Goal: Check status: Check status

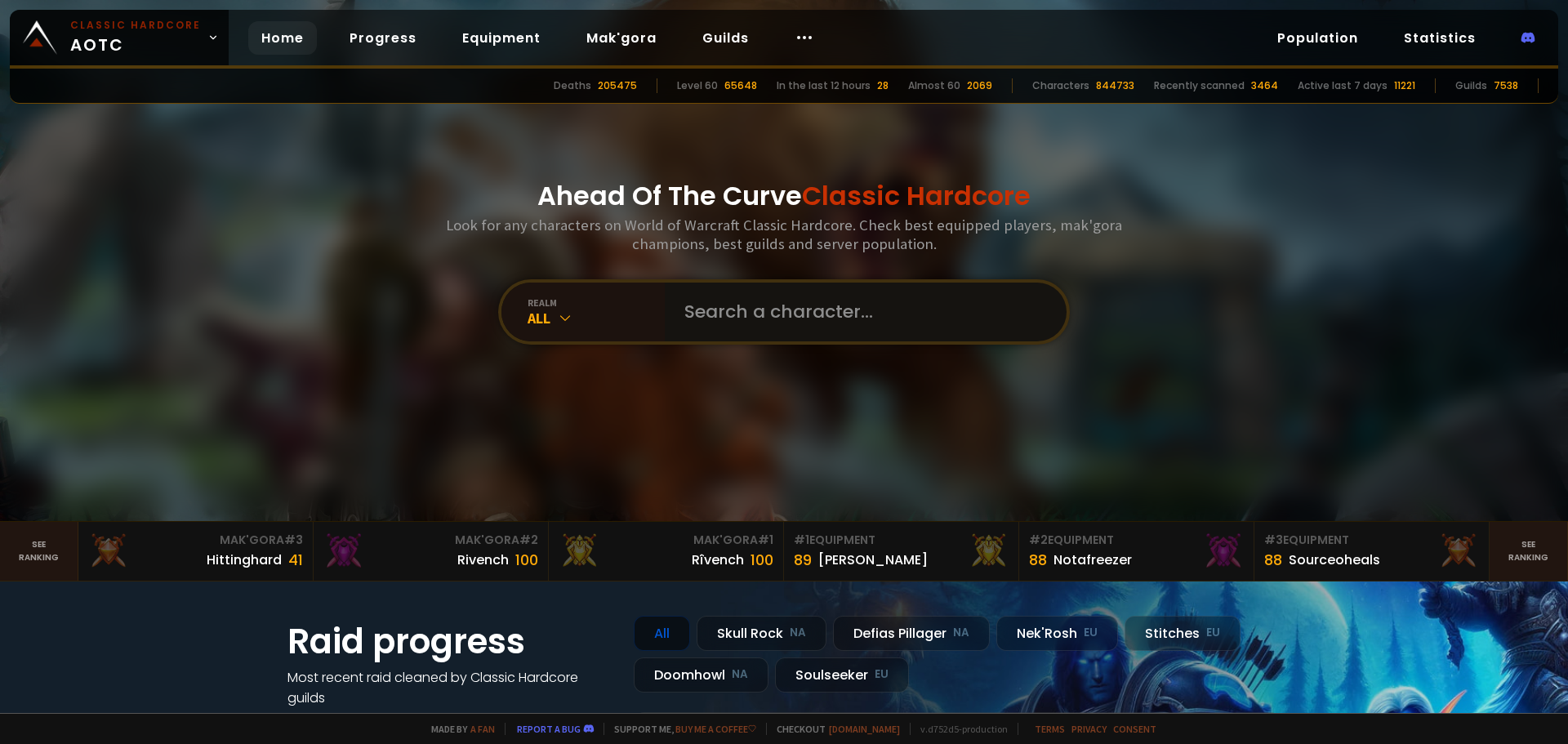
click at [804, 295] on input "text" at bounding box center [860, 312] width 373 height 58
type input "xehla"
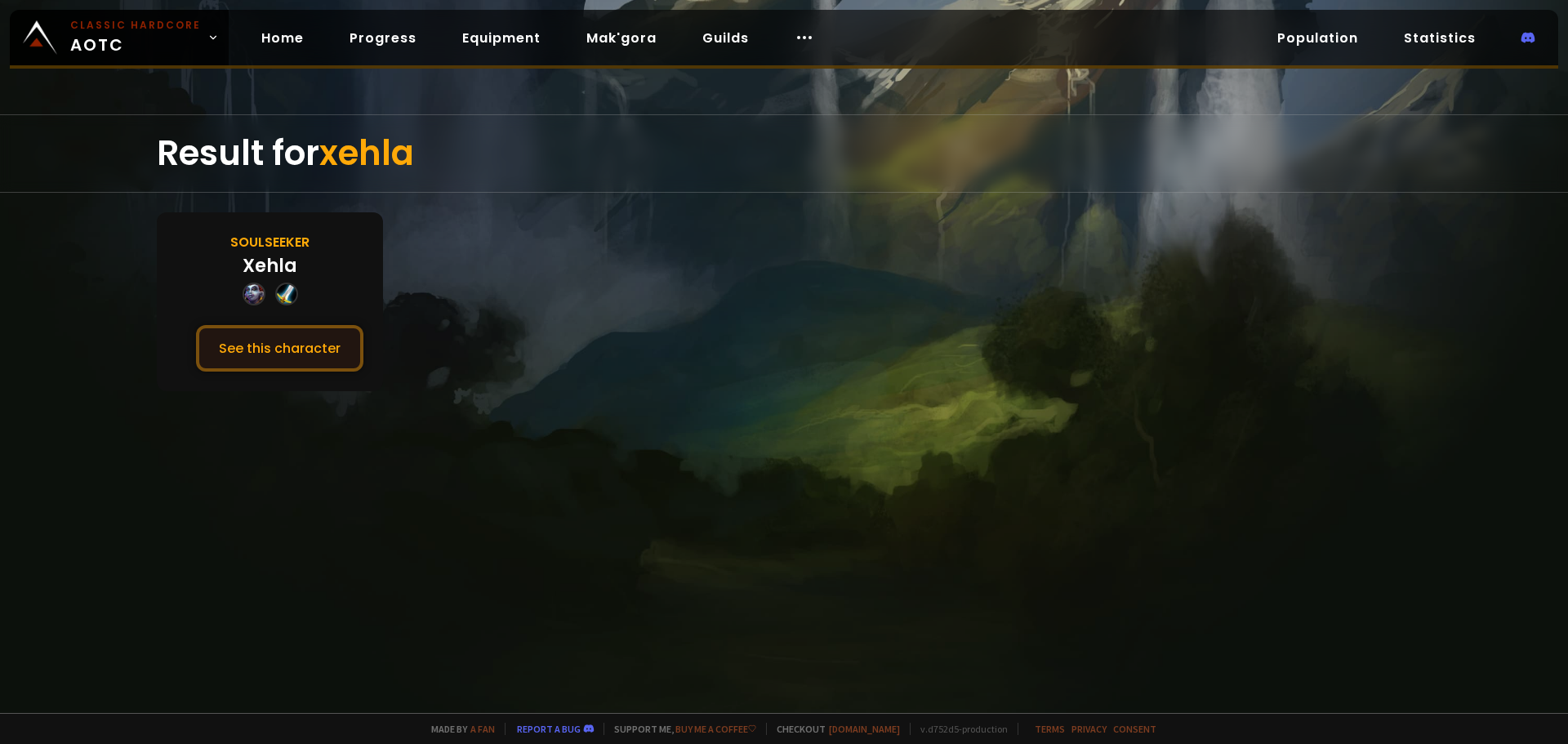
click at [251, 344] on button "See this character" at bounding box center [279, 349] width 167 height 47
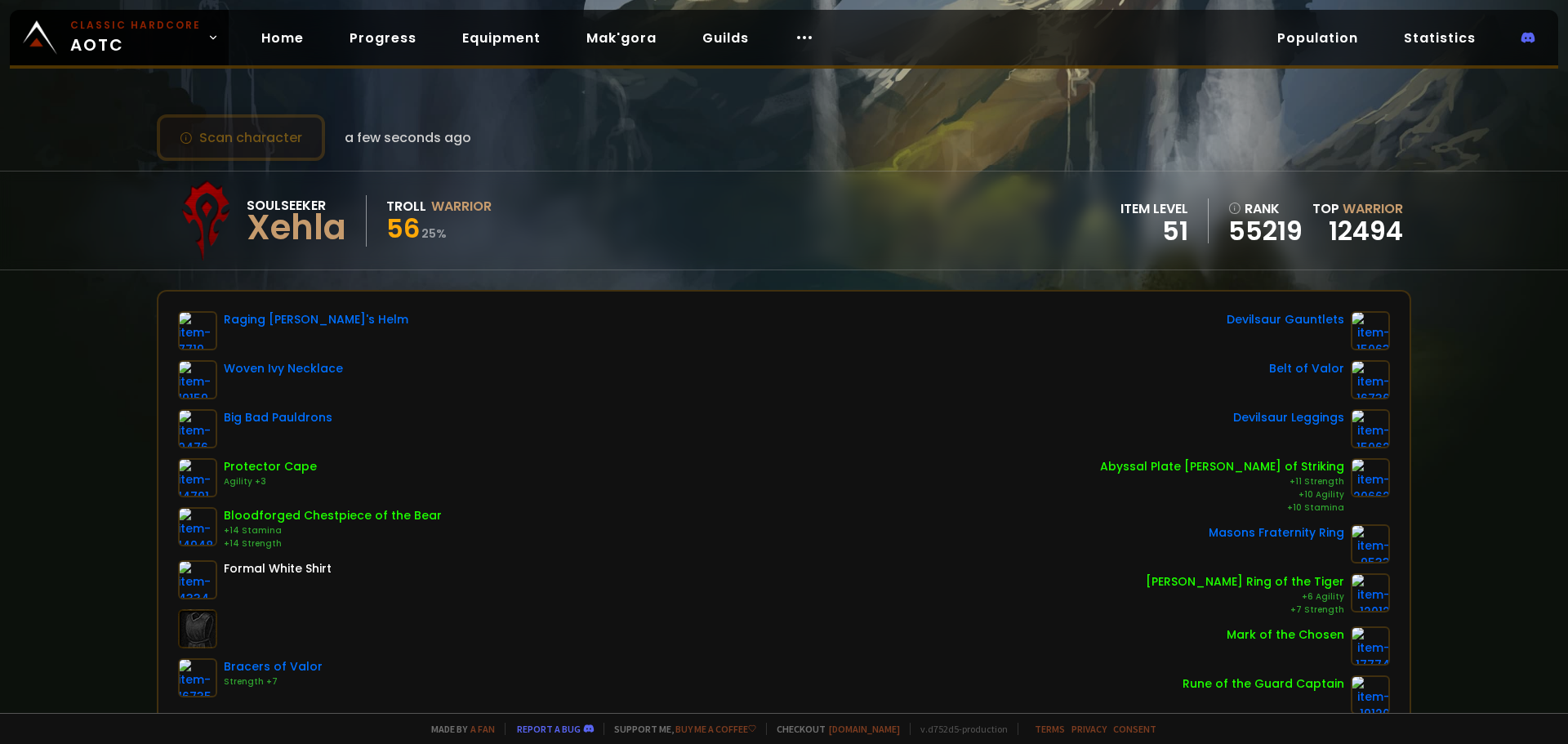
click at [240, 146] on button "Scan character" at bounding box center [240, 137] width 168 height 47
click at [1444, 53] on link "Statistics" at bounding box center [1440, 38] width 98 height 33
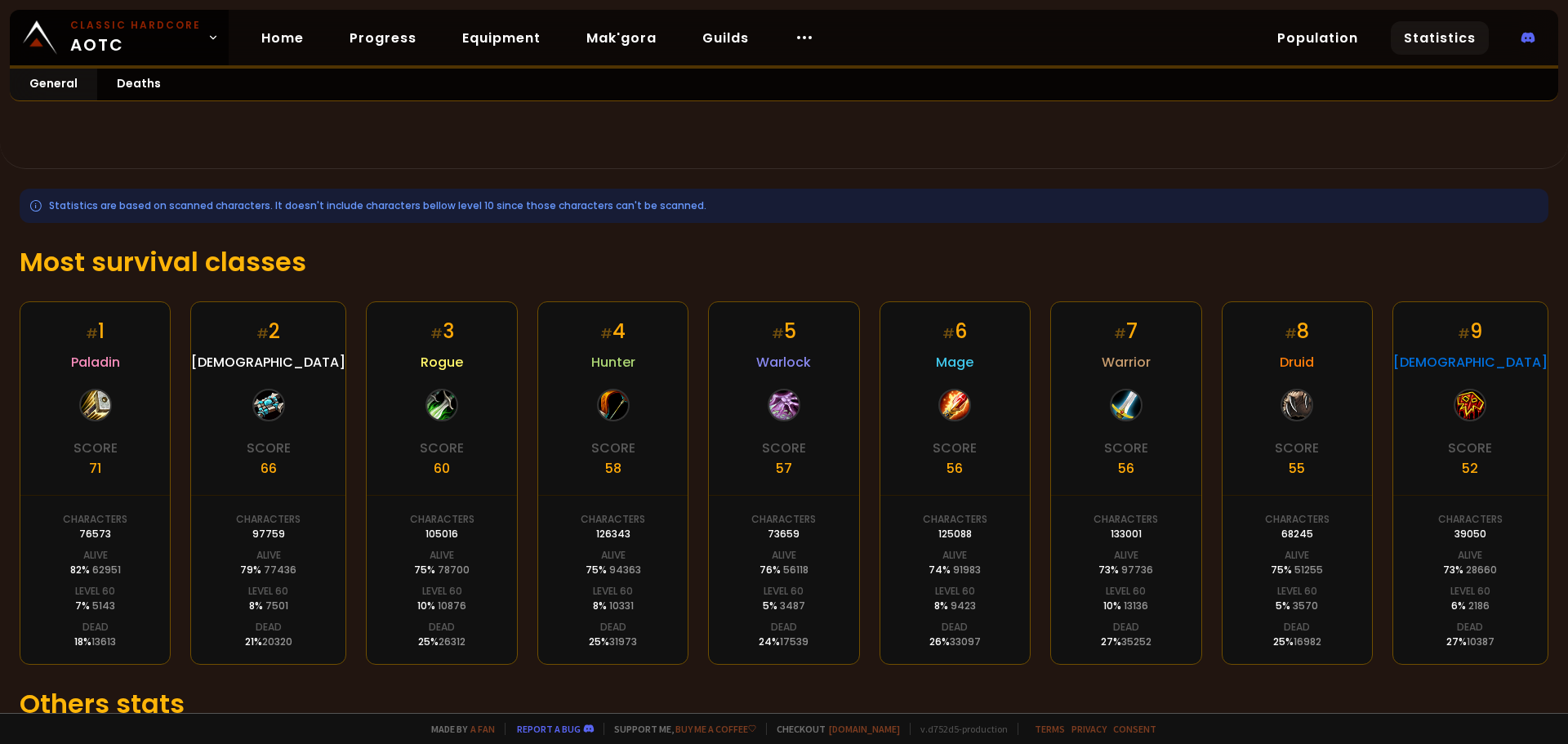
scroll to position [164, 0]
